Goal: Use online tool/utility: Utilize a website feature to perform a specific function

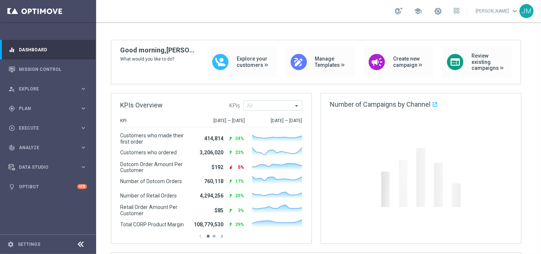
scroll to position [58, 0]
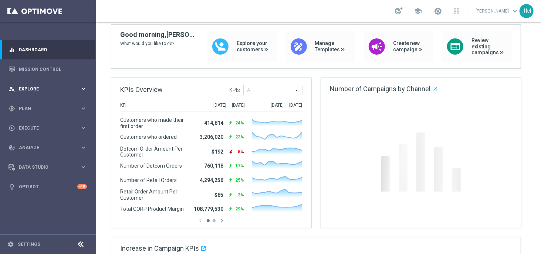
click at [86, 88] on icon "keyboard_arrow_right" at bounding box center [83, 88] width 7 height 7
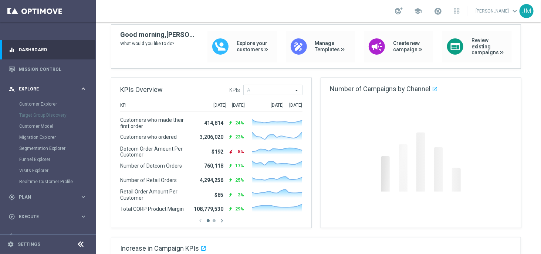
click at [80, 91] on icon "keyboard_arrow_right" at bounding box center [83, 88] width 7 height 7
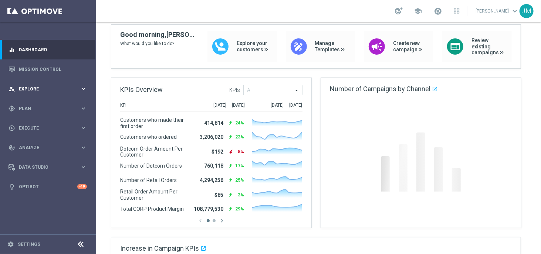
drag, startPoint x: 82, startPoint y: 88, endPoint x: 64, endPoint y: 91, distance: 18.7
click at [64, 91] on div "person_search Explore" at bounding box center [44, 89] width 71 height 7
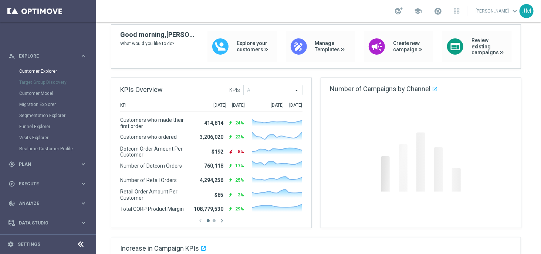
scroll to position [34, 0]
click at [51, 69] on link "Customer Explorer" at bounding box center [48, 70] width 58 height 6
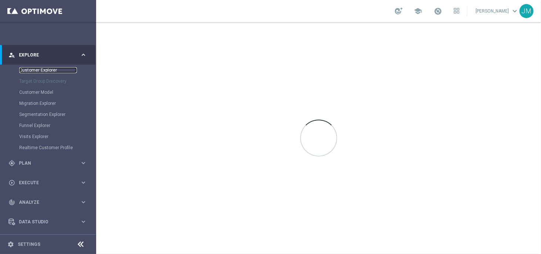
click at [45, 71] on link "Customer Explorer" at bounding box center [48, 70] width 58 height 6
click at [82, 56] on icon "keyboard_arrow_right" at bounding box center [83, 54] width 7 height 7
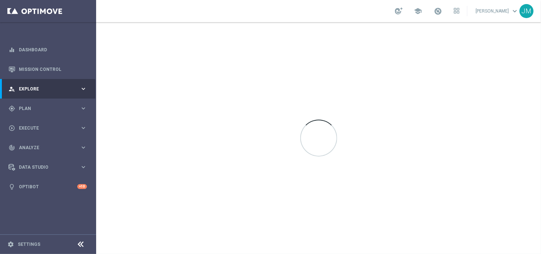
click at [85, 86] on icon "keyboard_arrow_right" at bounding box center [83, 88] width 7 height 7
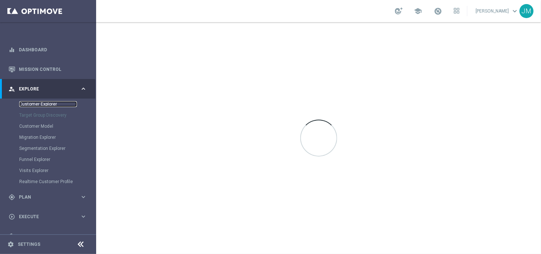
click at [43, 105] on link "Customer Explorer" at bounding box center [48, 104] width 58 height 6
click at [84, 91] on icon "keyboard_arrow_right" at bounding box center [83, 88] width 7 height 7
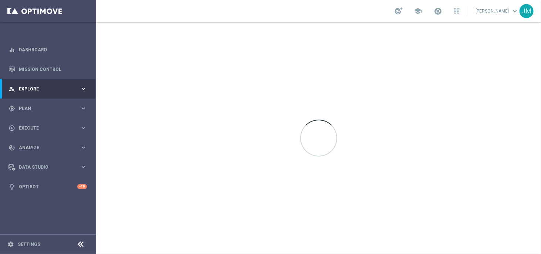
drag, startPoint x: 84, startPoint y: 91, endPoint x: 45, endPoint y: 90, distance: 38.8
click at [45, 90] on span "Explore" at bounding box center [49, 89] width 61 height 4
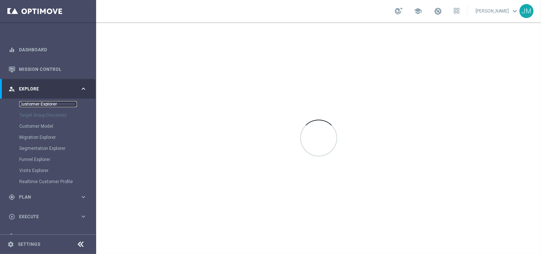
click at [37, 104] on link "Customer Explorer" at bounding box center [48, 104] width 58 height 6
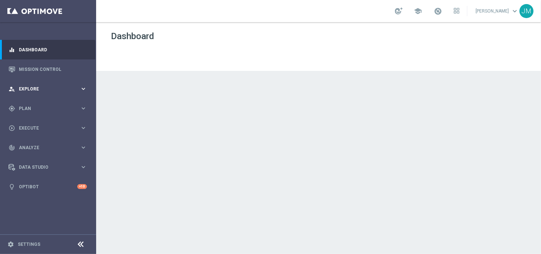
click at [70, 86] on div "person_search Explore" at bounding box center [44, 89] width 71 height 7
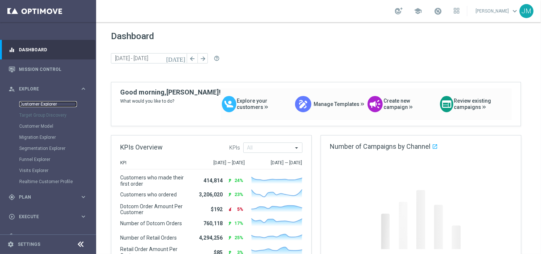
click at [47, 105] on link "Customer Explorer" at bounding box center [48, 104] width 58 height 6
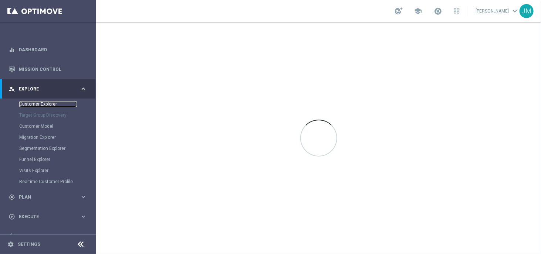
click at [54, 106] on link "Customer Explorer" at bounding box center [48, 104] width 58 height 6
click at [45, 104] on link "Customer Explorer" at bounding box center [48, 104] width 58 height 6
click at [81, 90] on icon "keyboard_arrow_right" at bounding box center [83, 88] width 7 height 7
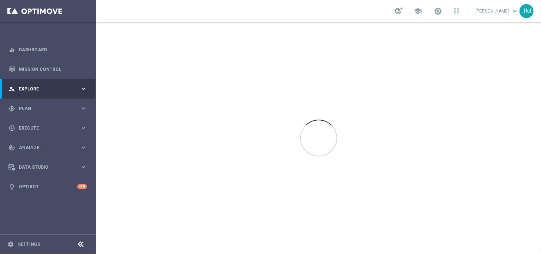
drag, startPoint x: 81, startPoint y: 90, endPoint x: 57, endPoint y: 92, distance: 23.4
click at [57, 92] on div "person_search Explore keyboard_arrow_right" at bounding box center [47, 89] width 95 height 20
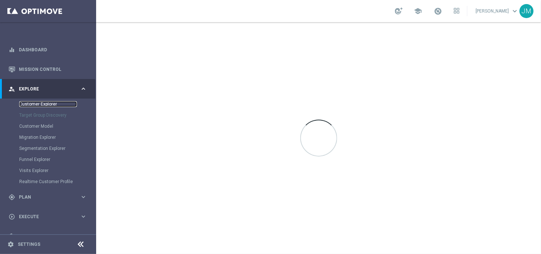
click at [44, 106] on link "Customer Explorer" at bounding box center [48, 104] width 58 height 6
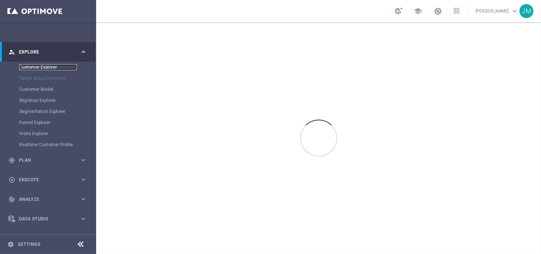
scroll to position [39, 0]
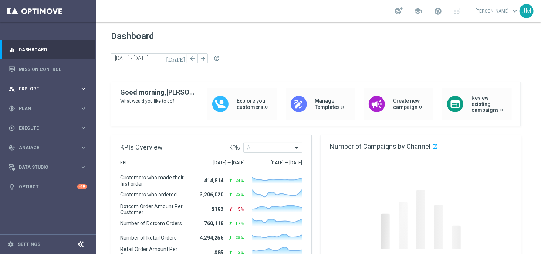
click at [73, 91] on div "person_search Explore" at bounding box center [44, 89] width 71 height 7
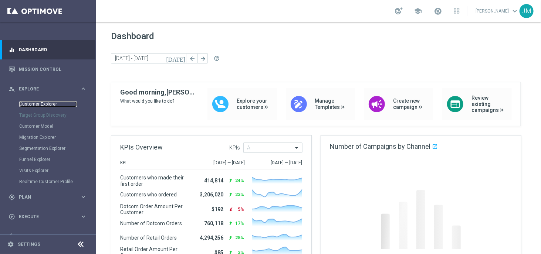
click at [42, 105] on link "Customer Explorer" at bounding box center [48, 104] width 58 height 6
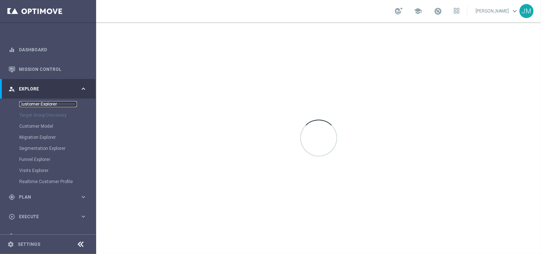
click at [52, 104] on link "Customer Explorer" at bounding box center [48, 104] width 58 height 6
click at [48, 104] on link "Customer Explorer" at bounding box center [48, 104] width 58 height 6
click at [41, 103] on link "Customer Explorer" at bounding box center [48, 104] width 58 height 6
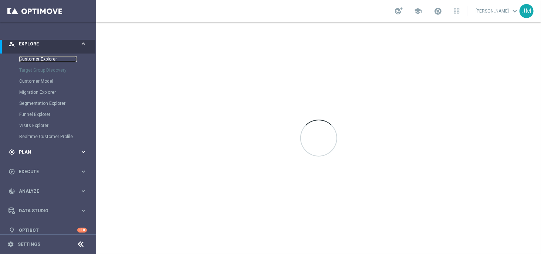
scroll to position [32, 0]
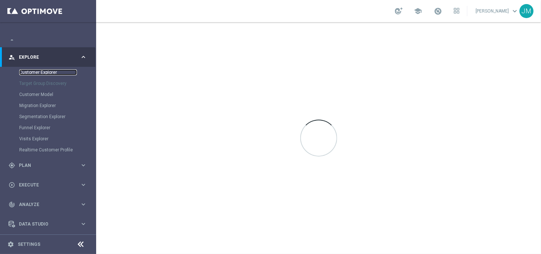
click at [57, 71] on link "Customer Explorer" at bounding box center [48, 73] width 58 height 6
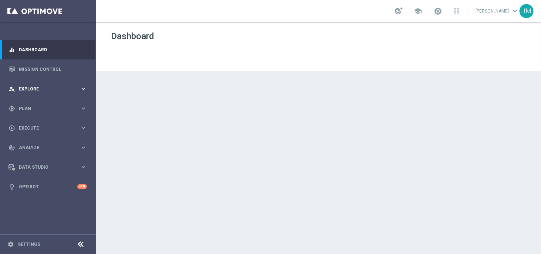
click at [79, 86] on div "person_search Explore" at bounding box center [44, 89] width 71 height 7
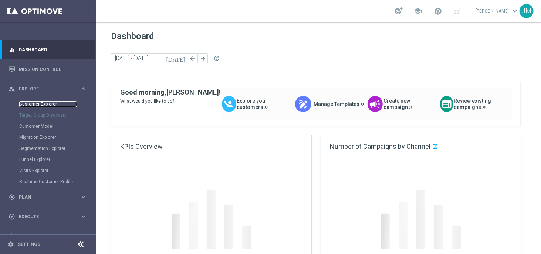
click at [39, 102] on link "Customer Explorer" at bounding box center [48, 104] width 58 height 6
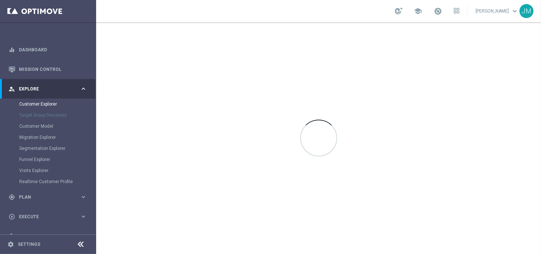
click at [80, 90] on icon "keyboard_arrow_right" at bounding box center [83, 88] width 7 height 7
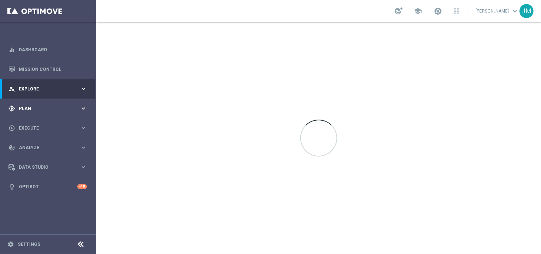
click at [71, 105] on div "gps_fixed Plan" at bounding box center [44, 108] width 71 height 7
click at [41, 186] on div "play_circle_outline Execute" at bounding box center [44, 184] width 71 height 7
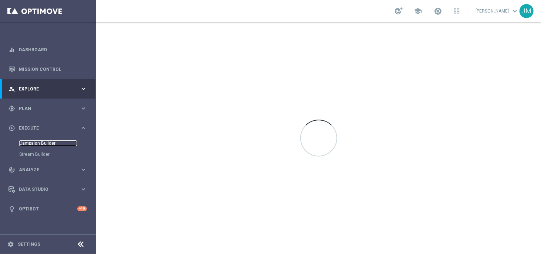
click at [39, 145] on link "Campaign Builder" at bounding box center [48, 144] width 58 height 6
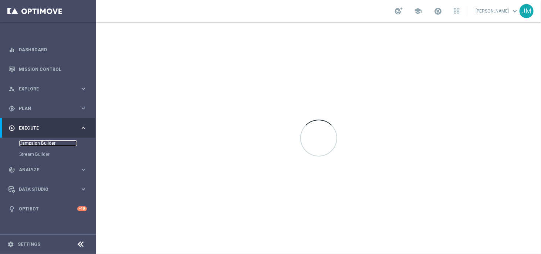
click at [39, 145] on link "Campaign Builder" at bounding box center [48, 144] width 58 height 6
click at [80, 82] on div "person_search Explore keyboard_arrow_right" at bounding box center [47, 89] width 95 height 20
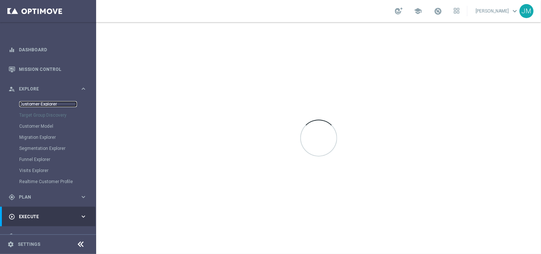
click at [36, 105] on link "Customer Explorer" at bounding box center [48, 104] width 58 height 6
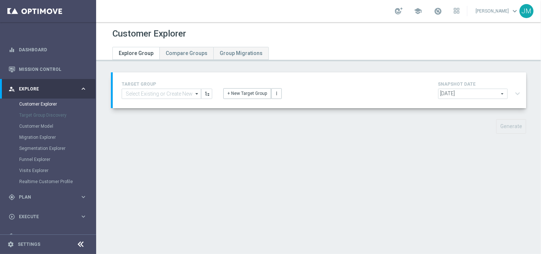
click at [512, 95] on div "2025-09-17 2025-09-17 arrow_drop_down search expand_more" at bounding box center [480, 95] width 85 height 12
click at [514, 95] on div "2025-09-17 2025-09-17 arrow_drop_down search expand_more" at bounding box center [480, 95] width 85 height 12
click at [514, 98] on div "2025-09-17 2025-09-17 arrow_drop_down search expand_more" at bounding box center [480, 95] width 85 height 12
click at [308, 91] on div "+ New Target Group more_vert" at bounding box center [319, 89] width 203 height 19
click at [515, 93] on div "2025-09-17 2025-09-17 arrow_drop_down search expand_more" at bounding box center [480, 95] width 85 height 12
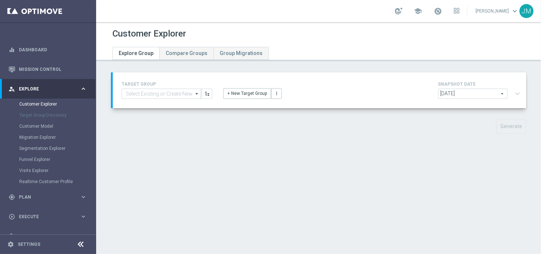
click at [513, 95] on div "2025-09-17 2025-09-17 arrow_drop_down search expand_more" at bounding box center [480, 95] width 85 height 12
click at [176, 94] on input at bounding box center [162, 94] width 80 height 10
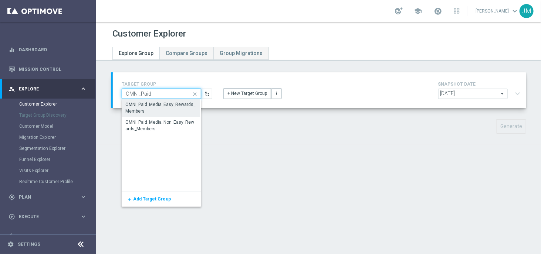
type input "OMNI_Paid"
click at [174, 107] on div "OMNI_Paid_Media_Easy_Rewards_Members" at bounding box center [161, 108] width 70 height 13
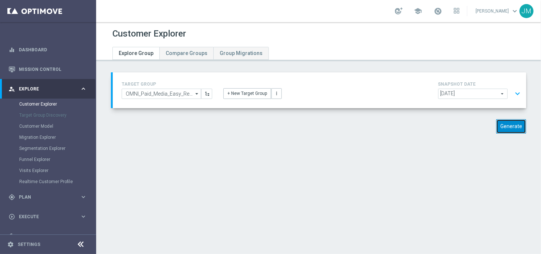
click at [510, 126] on button "Generate" at bounding box center [511, 126] width 30 height 14
